Goal: Task Accomplishment & Management: Manage account settings

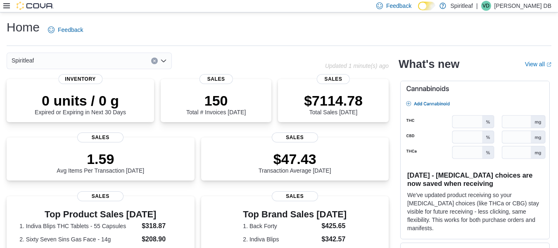
click at [6, 5] on icon at bounding box center [6, 5] width 7 height 7
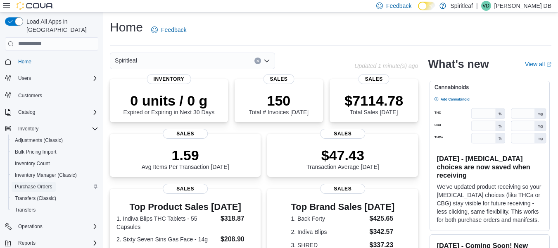
click at [55, 181] on link "Purchase Orders" at bounding box center [34, 186] width 44 height 10
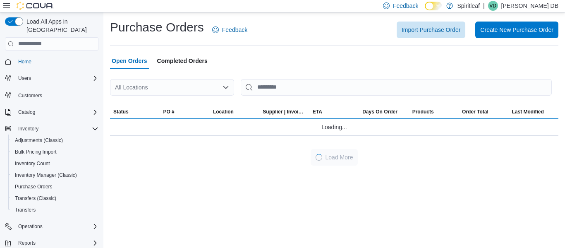
click at [194, 88] on div "All Locations" at bounding box center [172, 87] width 124 height 17
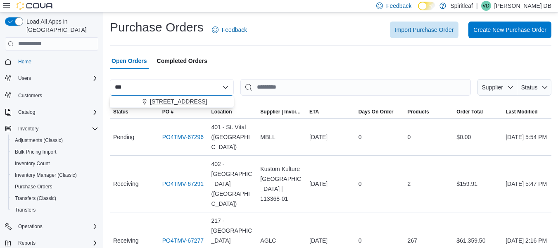
type input "***"
click at [134, 100] on div "[STREET_ADDRESS]" at bounding box center [177, 101] width 104 height 8
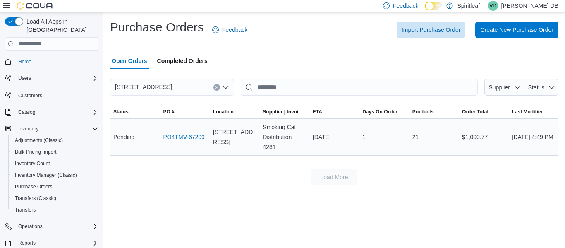
click at [174, 134] on link "PO4TMV-67209" at bounding box center [183, 137] width 41 height 10
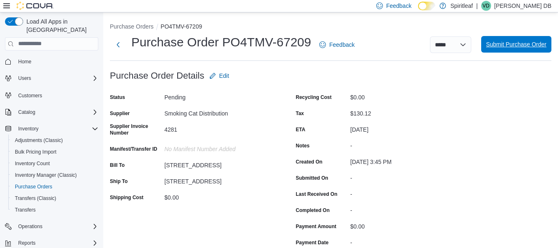
click at [524, 45] on span "Submit Purchase Order" at bounding box center [516, 44] width 60 height 8
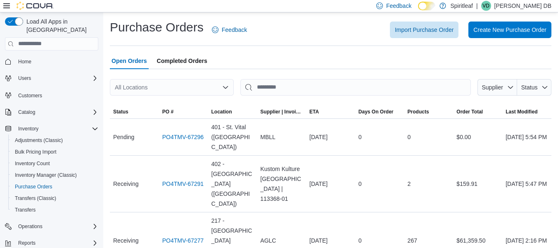
click at [134, 87] on div "All Locations" at bounding box center [172, 87] width 124 height 17
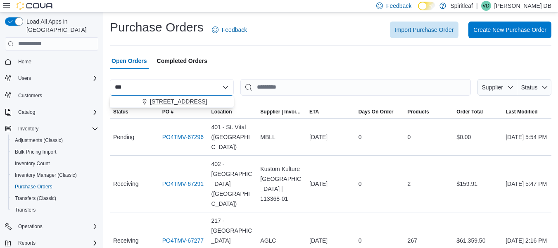
type input "***"
click at [132, 98] on div "[STREET_ADDRESS]" at bounding box center [177, 101] width 104 height 8
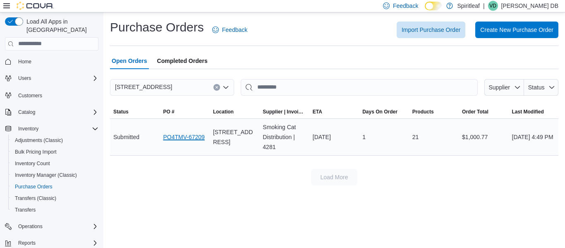
click at [168, 132] on link "PO4TMV-67209" at bounding box center [183, 137] width 41 height 10
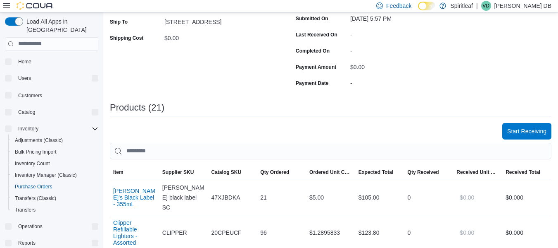
scroll to position [162, 0]
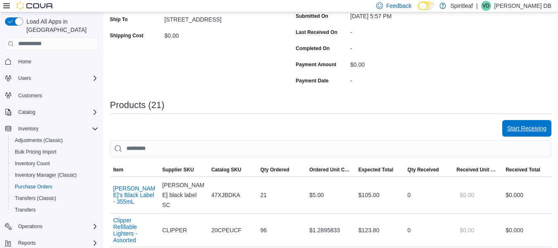
click at [518, 121] on span "Start Receiving" at bounding box center [527, 128] width 39 height 17
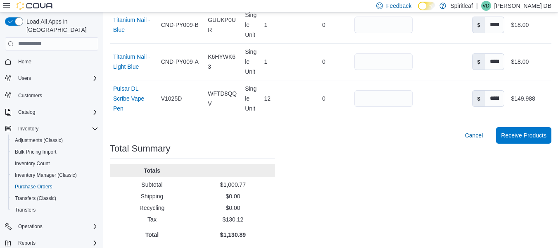
scroll to position [1055, 0]
click at [544, 139] on span "Receive Products" at bounding box center [523, 134] width 45 height 17
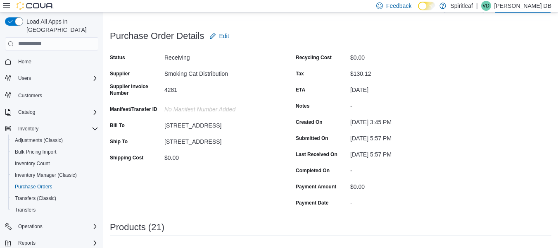
scroll to position [17, 0]
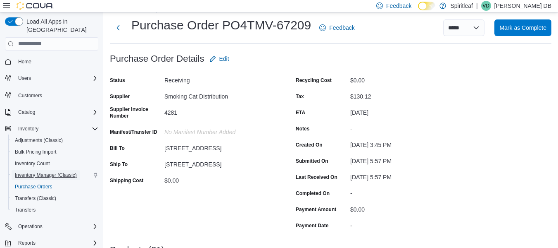
click at [45, 172] on span "Inventory Manager (Classic)" at bounding box center [46, 175] width 62 height 7
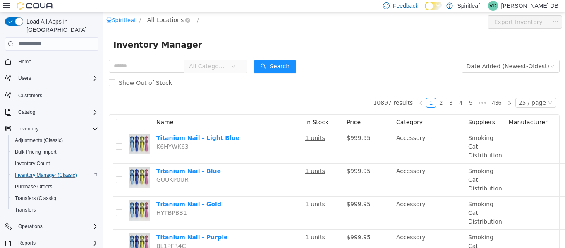
click at [156, 18] on span "All Locations" at bounding box center [165, 19] width 36 height 9
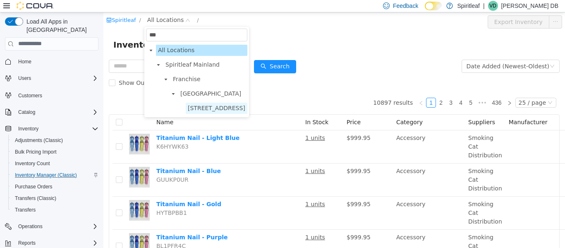
type input "***"
click at [197, 109] on span "[STREET_ADDRESS]" at bounding box center [216, 107] width 57 height 7
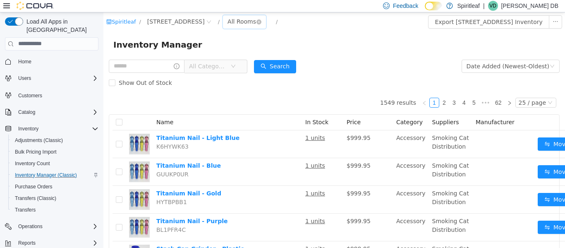
click at [256, 17] on div "All Rooms" at bounding box center [241, 21] width 29 height 12
click at [293, 68] on li "Back Room" at bounding box center [298, 64] width 50 height 13
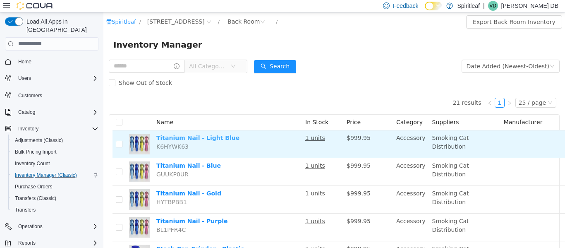
click at [219, 140] on link "Titanium Nail - Light Blue" at bounding box center [197, 137] width 83 height 7
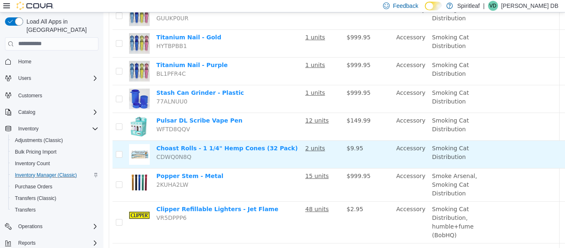
scroll to position [156, 0]
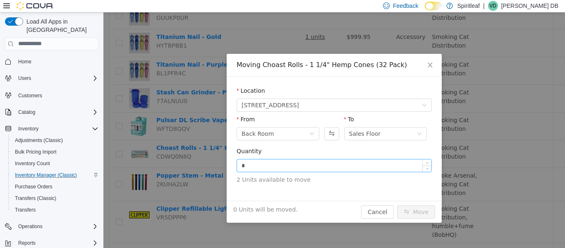
click at [334, 168] on input "*" at bounding box center [334, 165] width 194 height 12
type input "*"
click at [341, 186] on div "Quantity * 2 Units available to move" at bounding box center [333, 166] width 195 height 41
click at [412, 216] on button "Move" at bounding box center [416, 211] width 38 height 13
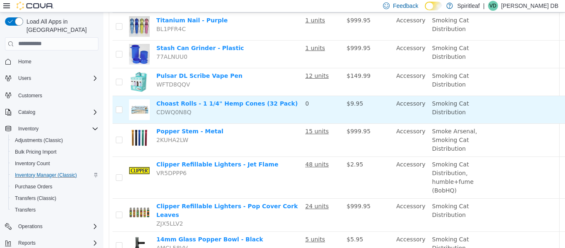
scroll to position [201, 0]
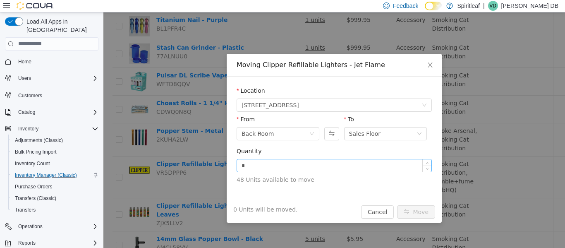
click at [310, 159] on input "*" at bounding box center [334, 165] width 194 height 12
type input "**"
click at [423, 210] on button "Move" at bounding box center [416, 211] width 38 height 13
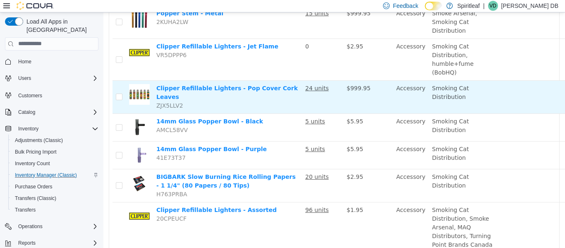
scroll to position [291, 0]
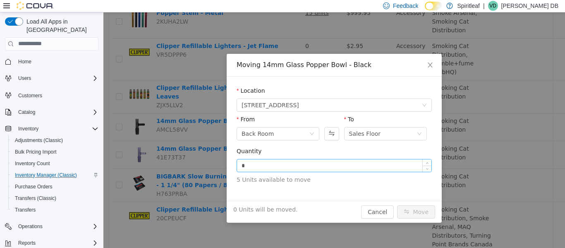
click at [289, 166] on input "*" at bounding box center [334, 165] width 194 height 12
type input "*"
click at [422, 211] on button "Move" at bounding box center [416, 211] width 38 height 13
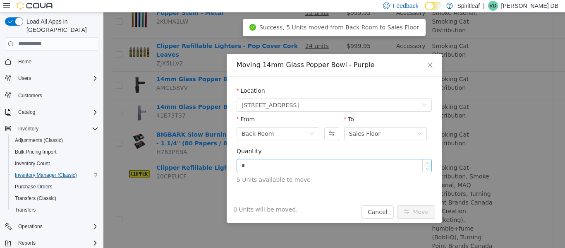
click at [304, 169] on input "*" at bounding box center [334, 165] width 194 height 12
type input "*"
click at [425, 210] on button "Move" at bounding box center [416, 211] width 38 height 13
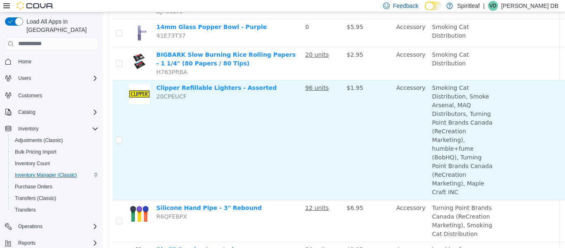
scroll to position [343, 0]
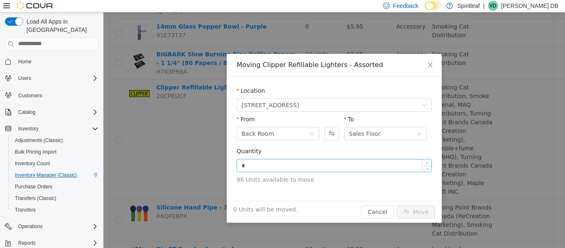
click at [291, 162] on input "*" at bounding box center [334, 165] width 194 height 12
type input "**"
click at [418, 211] on button "Move" at bounding box center [416, 211] width 38 height 13
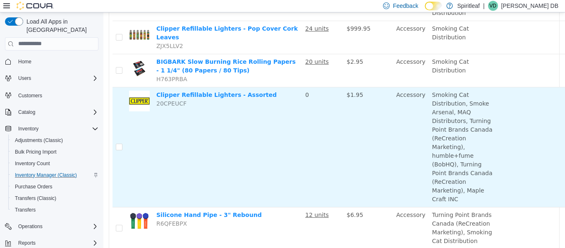
scroll to position [308, 0]
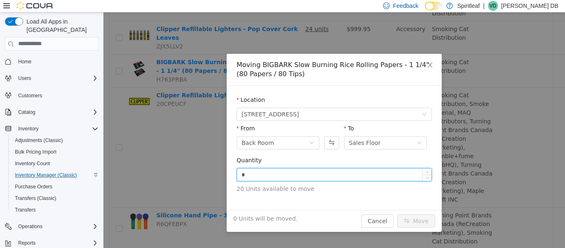
click at [326, 172] on input "*" at bounding box center [334, 174] width 194 height 12
type input "**"
click at [414, 216] on button "Move" at bounding box center [416, 220] width 38 height 13
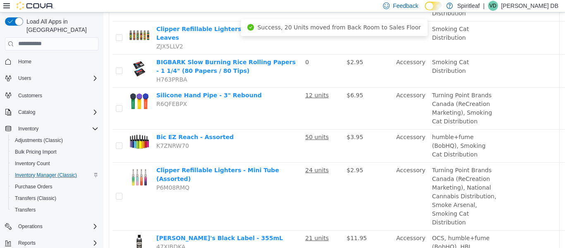
scroll to position [313, 0]
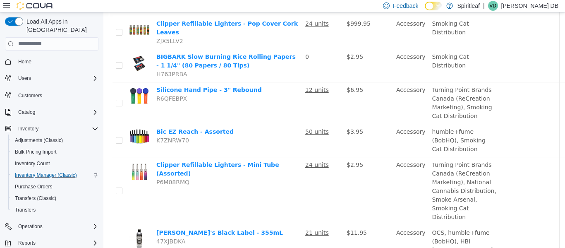
click at [400, 157] on td "Accessory" at bounding box center [411, 140] width 36 height 33
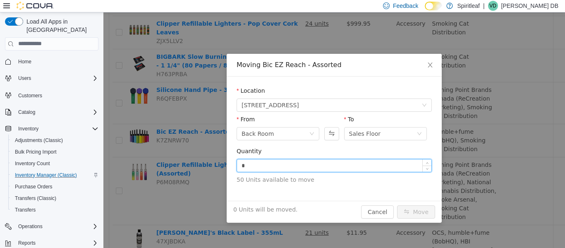
click at [303, 167] on input "*" at bounding box center [334, 165] width 194 height 12
type input "**"
click at [412, 210] on button "Move" at bounding box center [416, 211] width 38 height 13
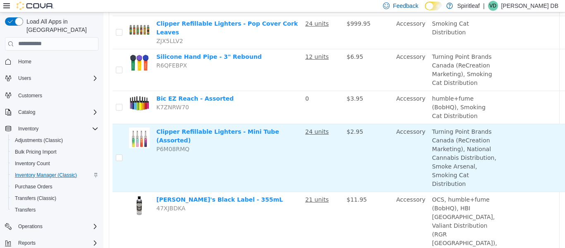
click at [325, 186] on td "24 units" at bounding box center [322, 158] width 41 height 68
drag, startPoint x: 334, startPoint y: 199, endPoint x: 509, endPoint y: 183, distance: 175.6
click at [509, 183] on td at bounding box center [531, 158] width 62 height 68
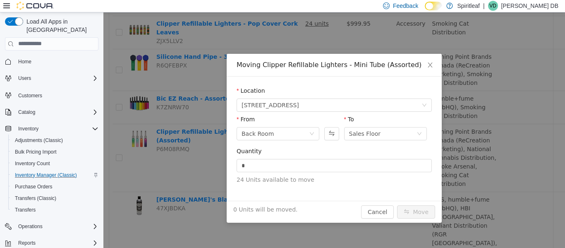
click at [334, 156] on div "Quantity" at bounding box center [333, 152] width 195 height 12
click at [325, 162] on input "*" at bounding box center [334, 165] width 194 height 12
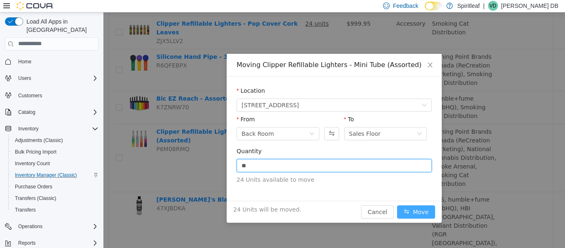
type input "**"
click at [423, 210] on button "Move" at bounding box center [416, 211] width 38 height 13
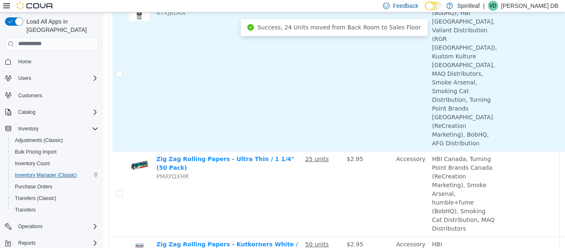
scroll to position [476, 0]
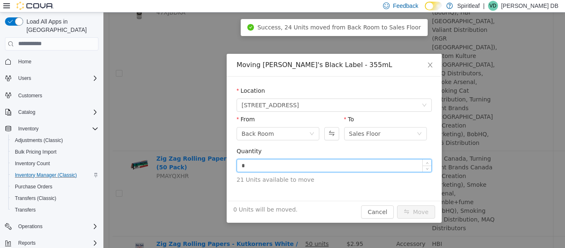
click at [327, 165] on input "*" at bounding box center [334, 165] width 194 height 12
type input "**"
click at [417, 207] on button "Move" at bounding box center [416, 211] width 38 height 13
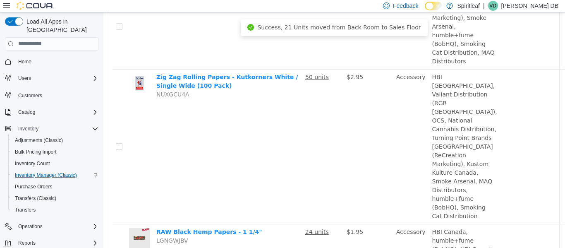
scroll to position [575, 0]
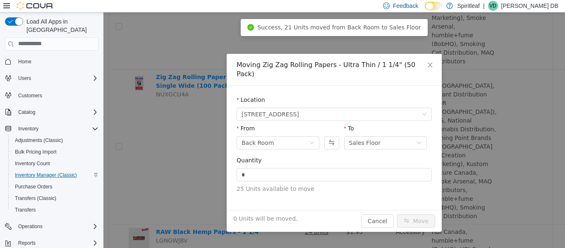
click at [338, 184] on span "25 Units available to move" at bounding box center [333, 188] width 195 height 9
click at [322, 155] on div "Quantity" at bounding box center [333, 161] width 195 height 12
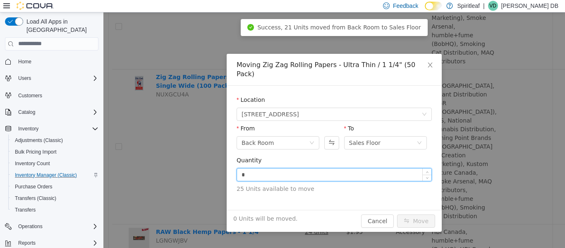
click at [317, 168] on input "*" at bounding box center [334, 174] width 194 height 12
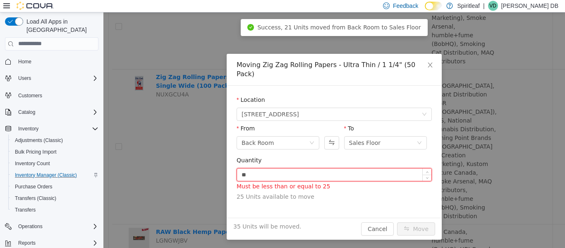
type input "*"
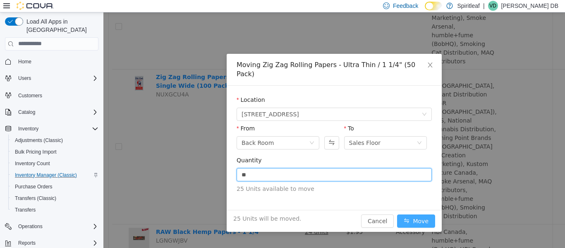
type input "**"
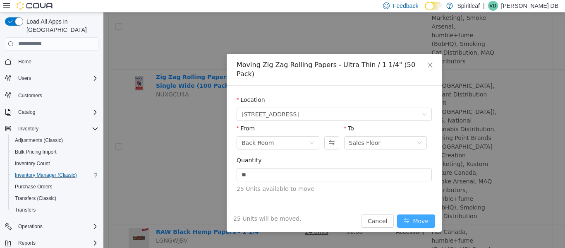
click at [406, 214] on button "Move" at bounding box center [416, 220] width 38 height 13
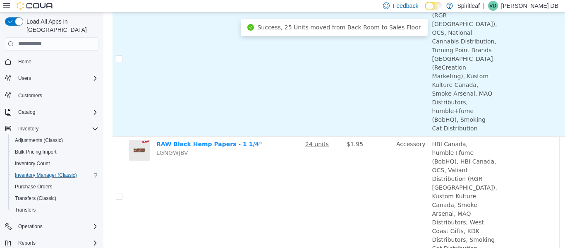
scroll to position [508, 0]
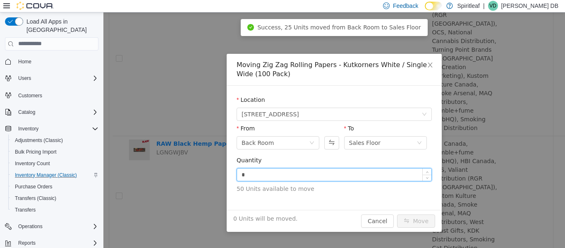
click at [294, 172] on input "*" at bounding box center [334, 174] width 194 height 12
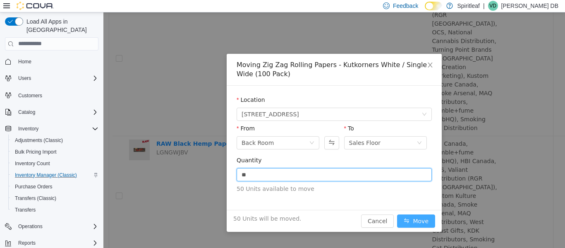
type input "**"
click at [417, 222] on button "Move" at bounding box center [416, 220] width 38 height 13
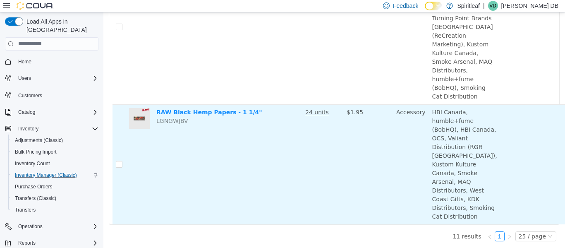
scroll to position [608, 0]
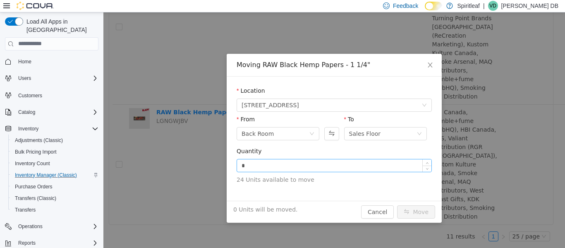
click at [264, 165] on input "*" at bounding box center [334, 165] width 194 height 12
type input "**"
click at [409, 207] on button "Move" at bounding box center [416, 211] width 38 height 13
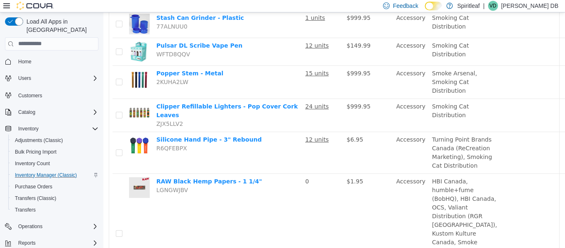
scroll to position [228, 0]
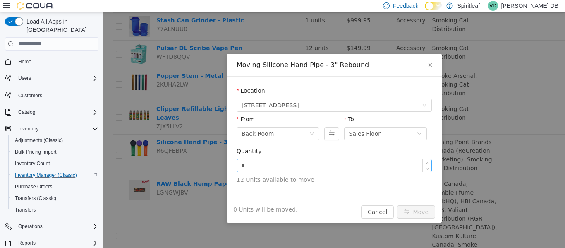
click at [310, 165] on input "*" at bounding box center [334, 165] width 194 height 12
type input "**"
click at [419, 205] on button "Move" at bounding box center [416, 211] width 38 height 13
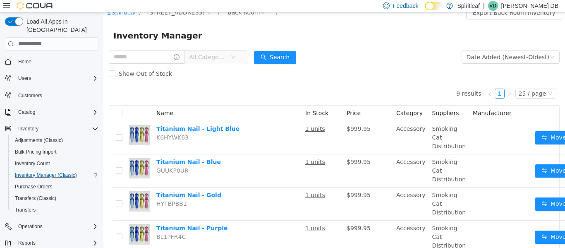
scroll to position [0, 8]
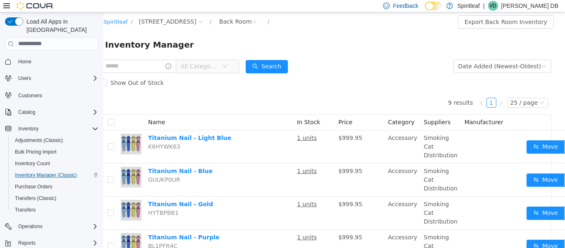
click at [419, 205] on td "Accessory" at bounding box center [402, 212] width 36 height 33
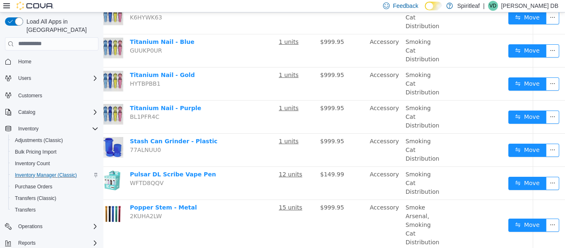
scroll to position [13, 30]
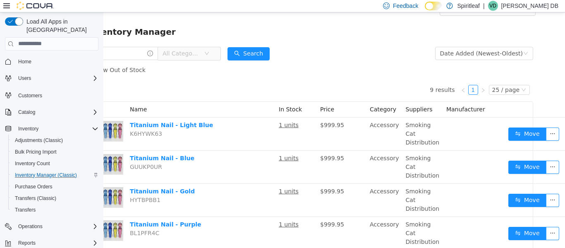
click at [176, 34] on div "Inventory Manager" at bounding box center [307, 31] width 441 height 13
click at [9, 6] on icon at bounding box center [6, 5] width 7 height 5
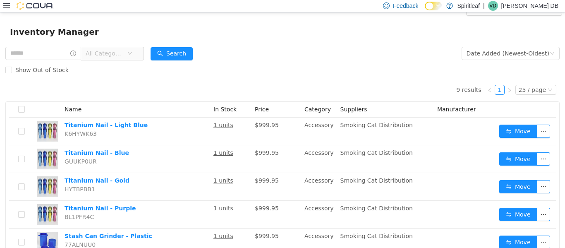
scroll to position [13, 0]
click at [9, 6] on icon at bounding box center [6, 5] width 7 height 5
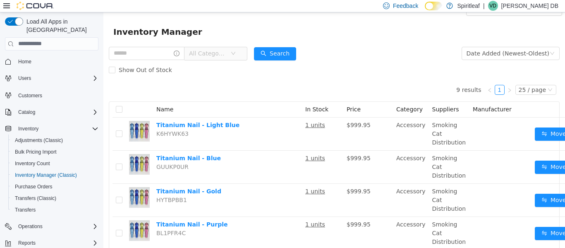
click at [9, 6] on icon at bounding box center [6, 5] width 7 height 5
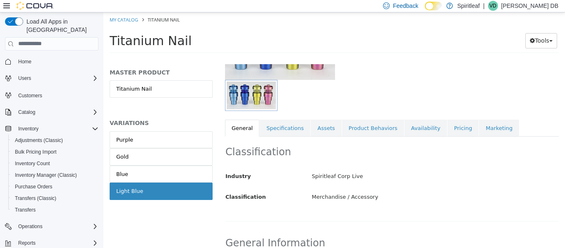
scroll to position [95, 0]
click at [449, 128] on link "Pricing" at bounding box center [462, 127] width 31 height 17
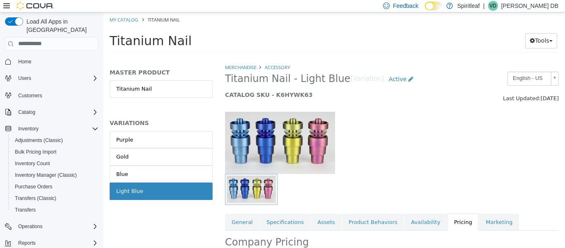
scroll to position [103, 9]
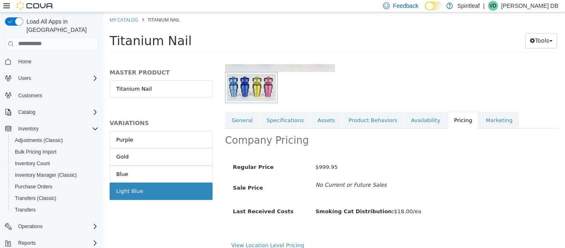
click at [322, 163] on span "$999.95" at bounding box center [326, 166] width 22 height 6
click at [328, 176] on div "Regular Price $999.95 Sale Price No Current or Future Sales" at bounding box center [392, 176] width 318 height 32
click at [541, 44] on button "Tools" at bounding box center [541, 40] width 32 height 15
click at [532, 86] on div at bounding box center [392, 87] width 346 height 31
click at [315, 165] on span "$999.95" at bounding box center [326, 166] width 22 height 6
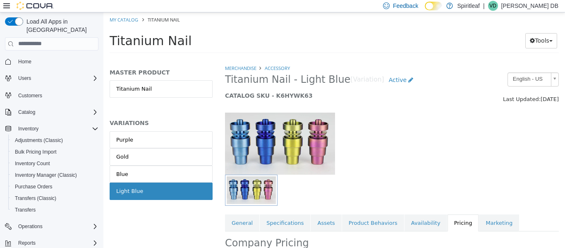
scroll to position [0, 0]
